Goal: Task Accomplishment & Management: Complete application form

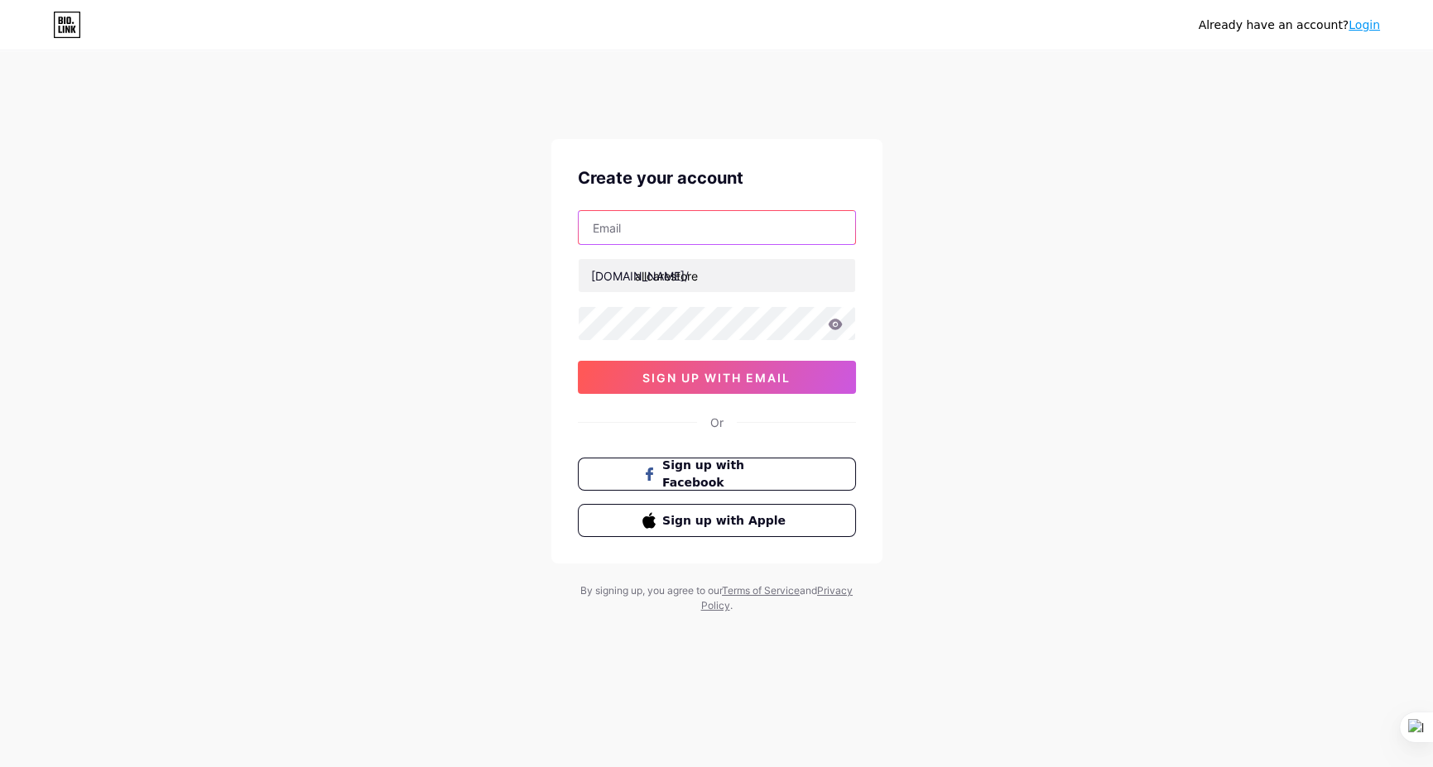
click at [650, 225] on input "text" at bounding box center [717, 227] width 277 height 33
type input "[EMAIL_ADDRESS][DOMAIN_NAME]"
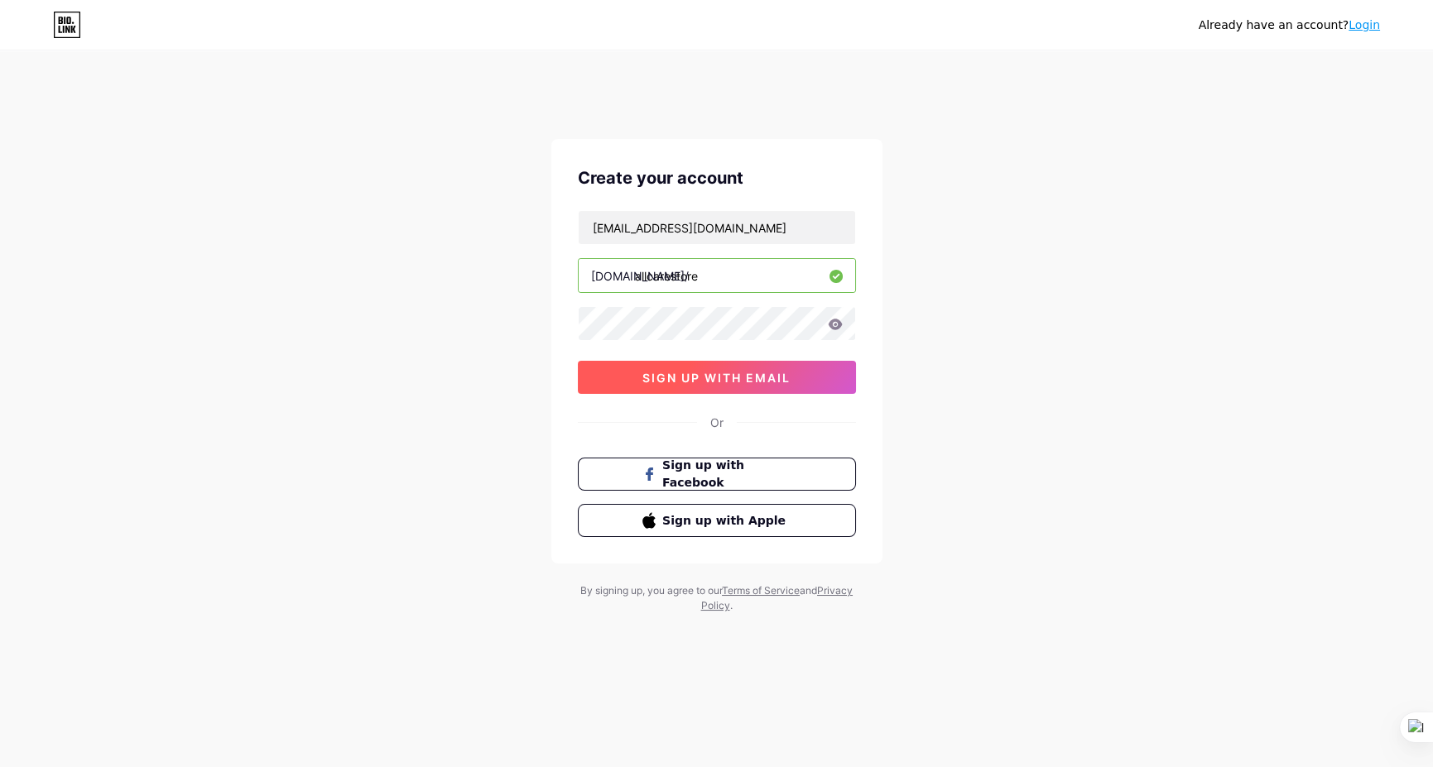
click at [730, 380] on span "sign up with email" at bounding box center [716, 378] width 148 height 14
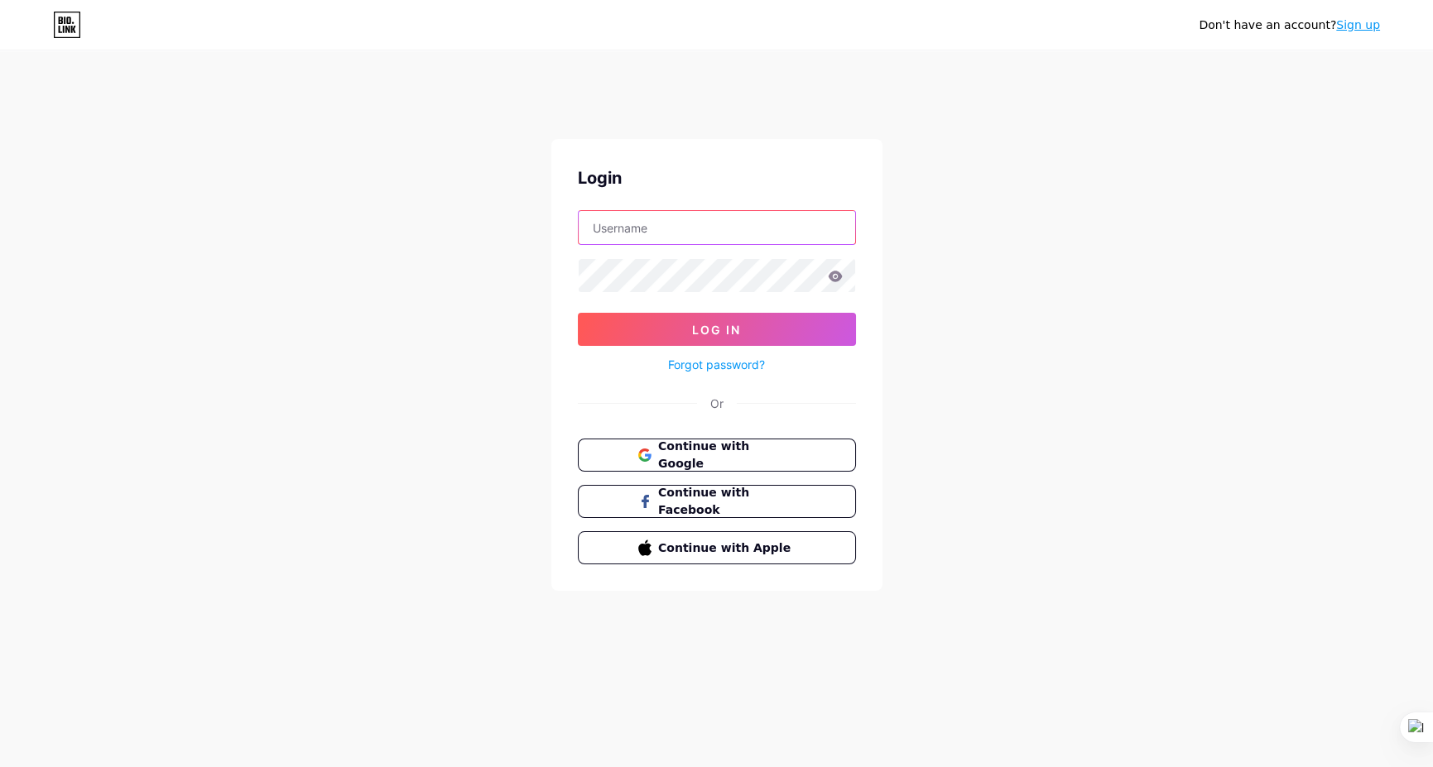
click at [623, 225] on input "text" at bounding box center [717, 227] width 277 height 33
type input "[EMAIL_ADDRESS][DOMAIN_NAME]"
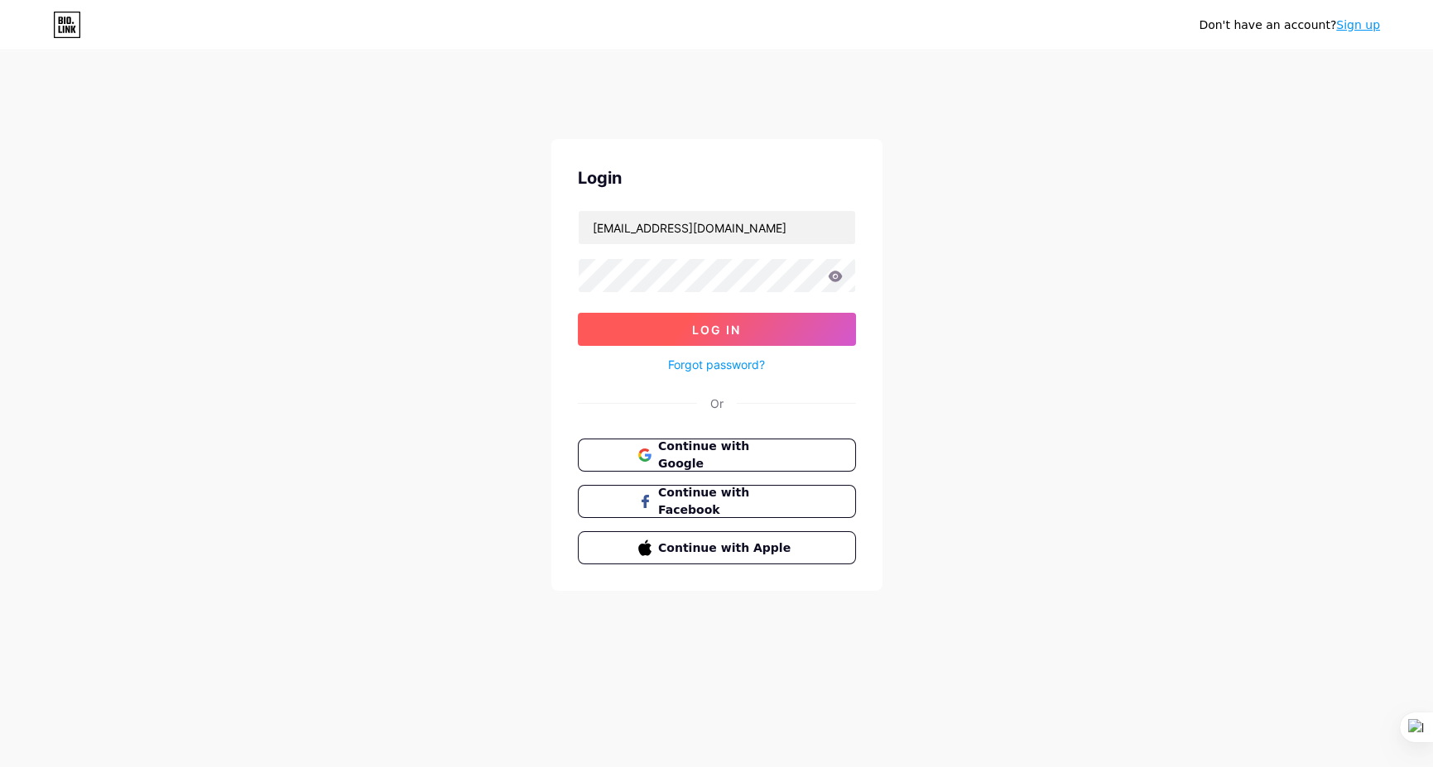
click at [720, 330] on span "Log In" at bounding box center [716, 330] width 49 height 14
